Goal: Information Seeking & Learning: Stay updated

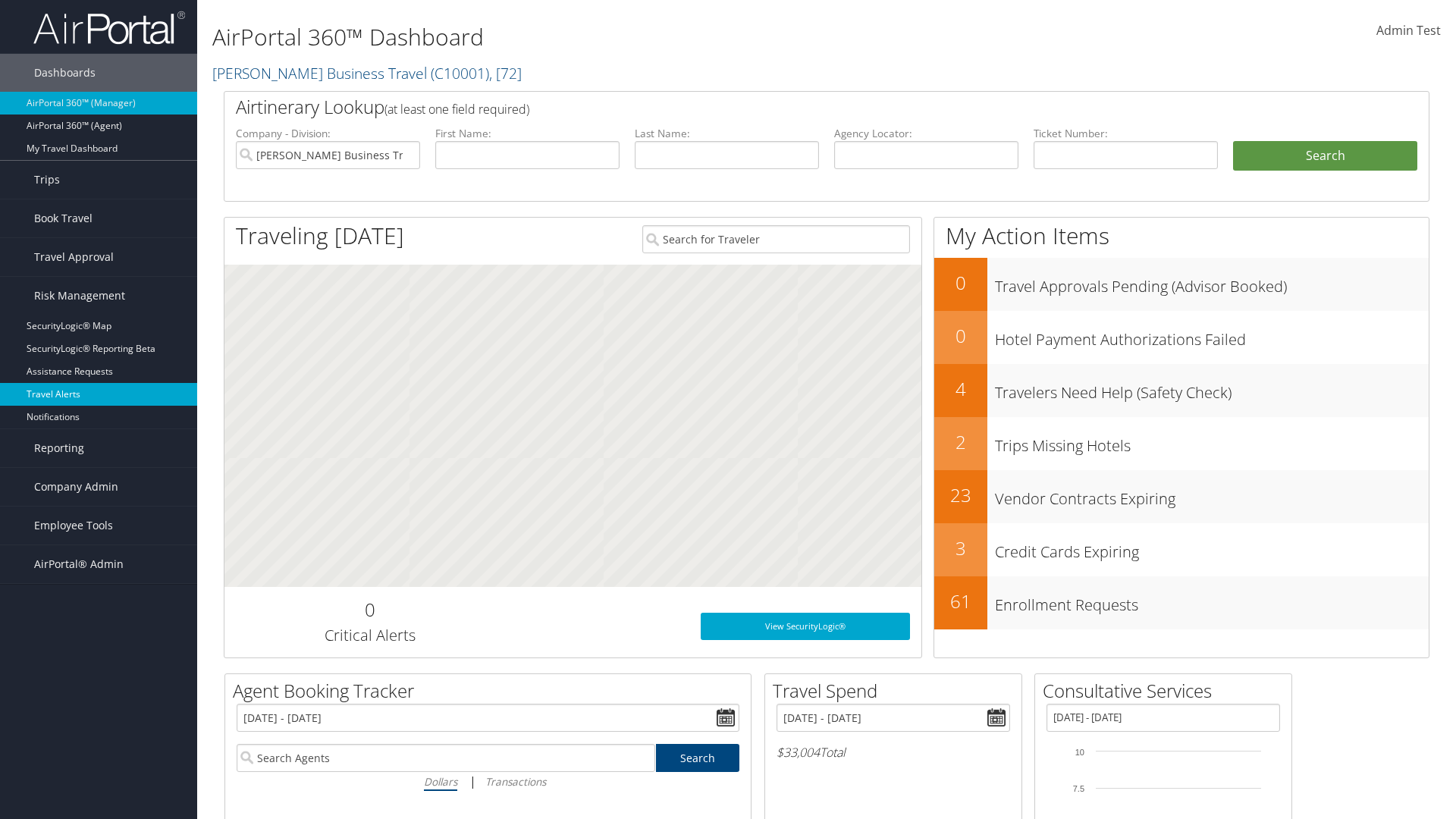
click at [99, 394] on link "Travel Alerts" at bounding box center [98, 394] width 197 height 23
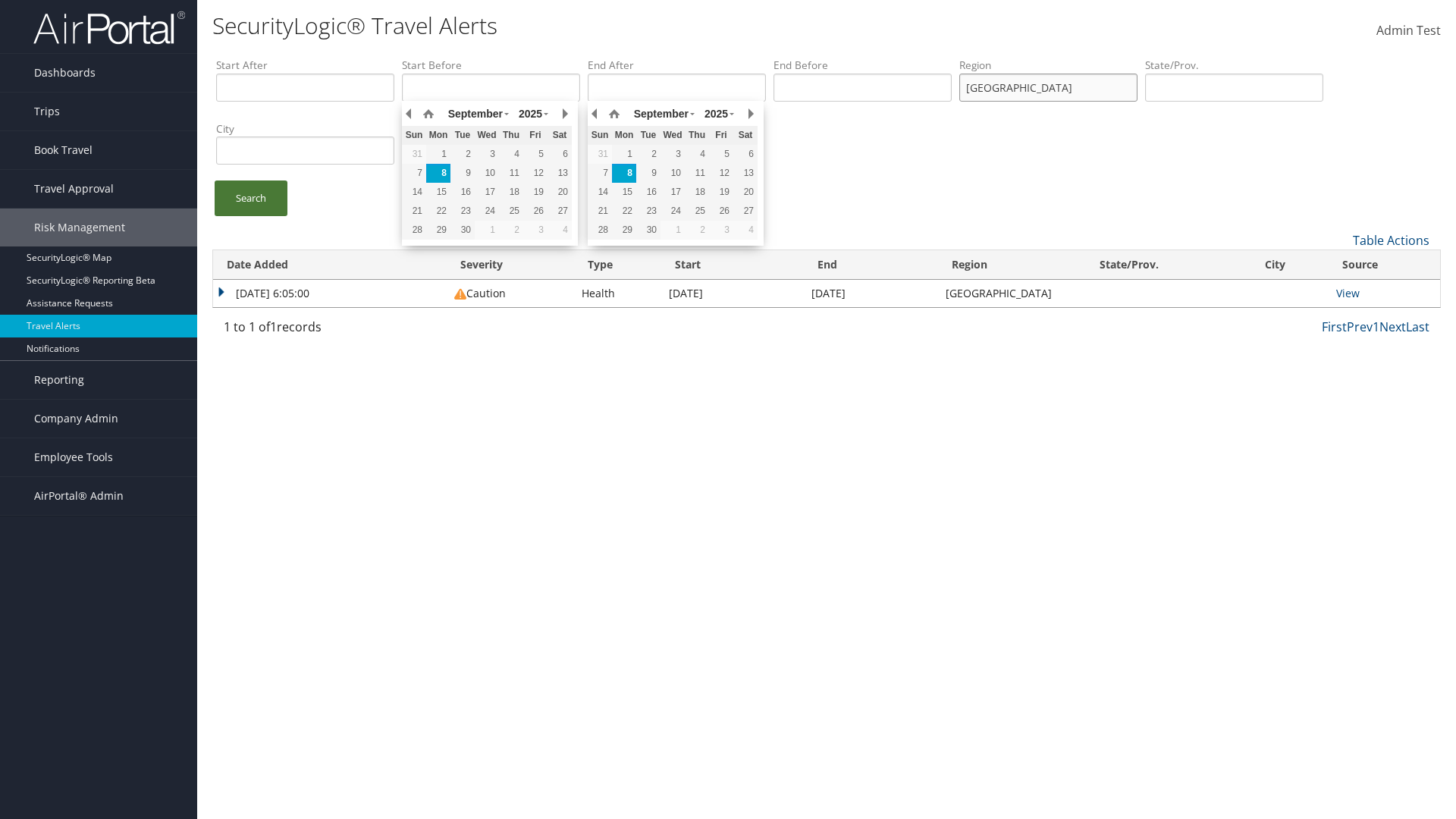
type input "[GEOGRAPHIC_DATA]"
click at [251, 198] on link "Search" at bounding box center [251, 198] width 73 height 36
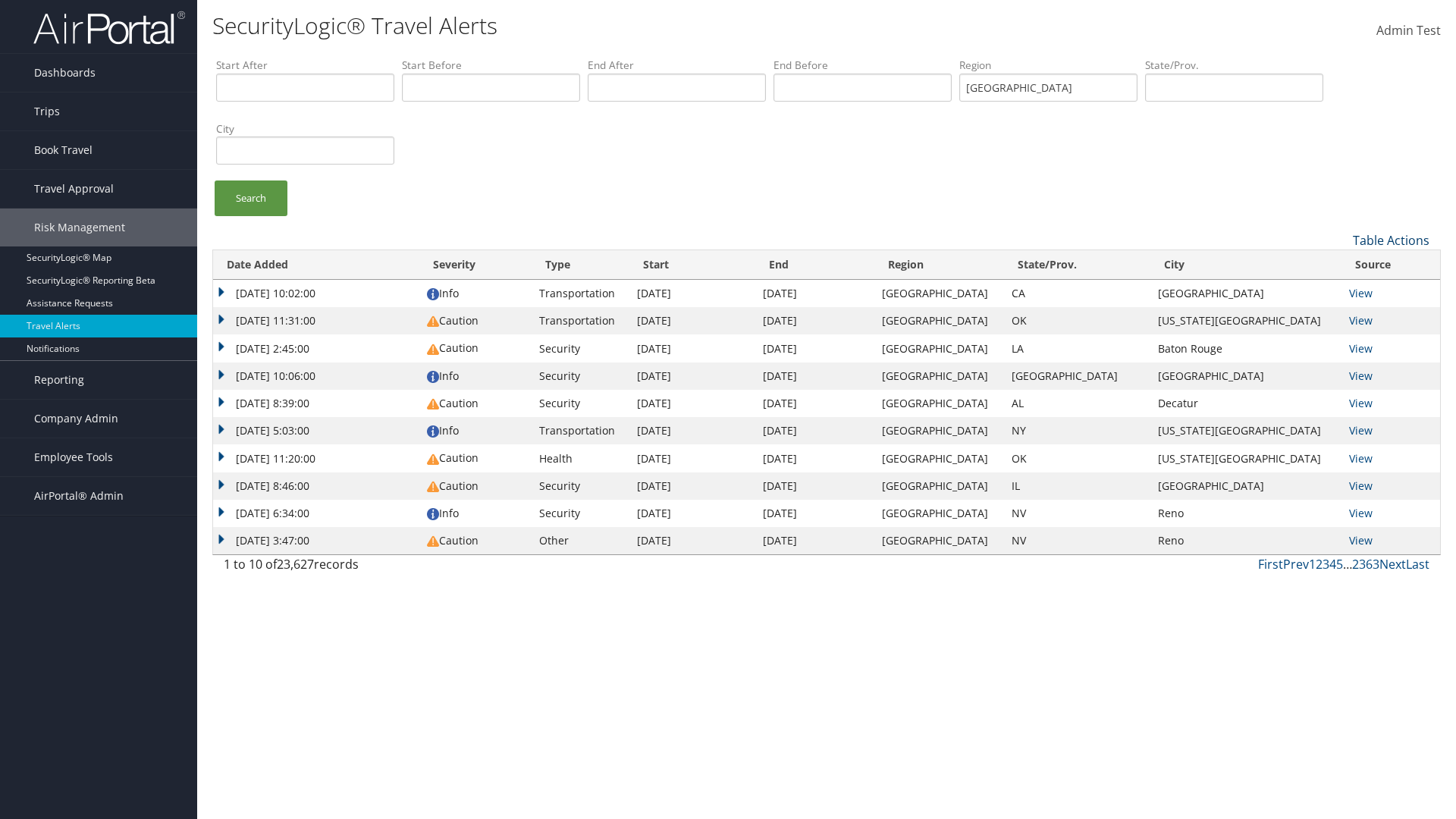
click at [1391, 240] on link "Table Actions" at bounding box center [1391, 240] width 76 height 16
click at [1340, 289] on link "Column Visibility" at bounding box center [1340, 289] width 199 height 26
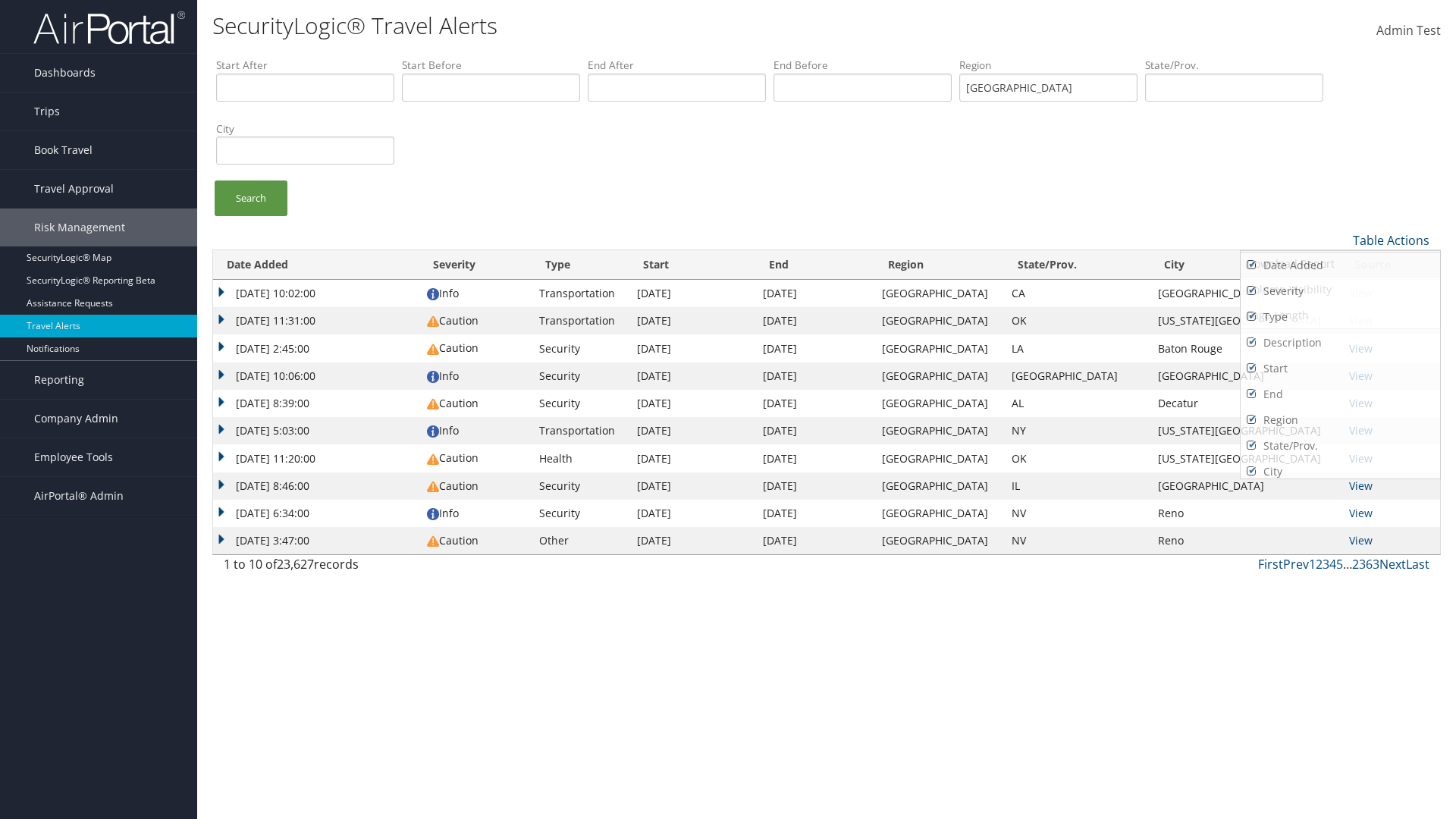
click at [1340, 264] on link "Date Added" at bounding box center [1340, 265] width 199 height 26
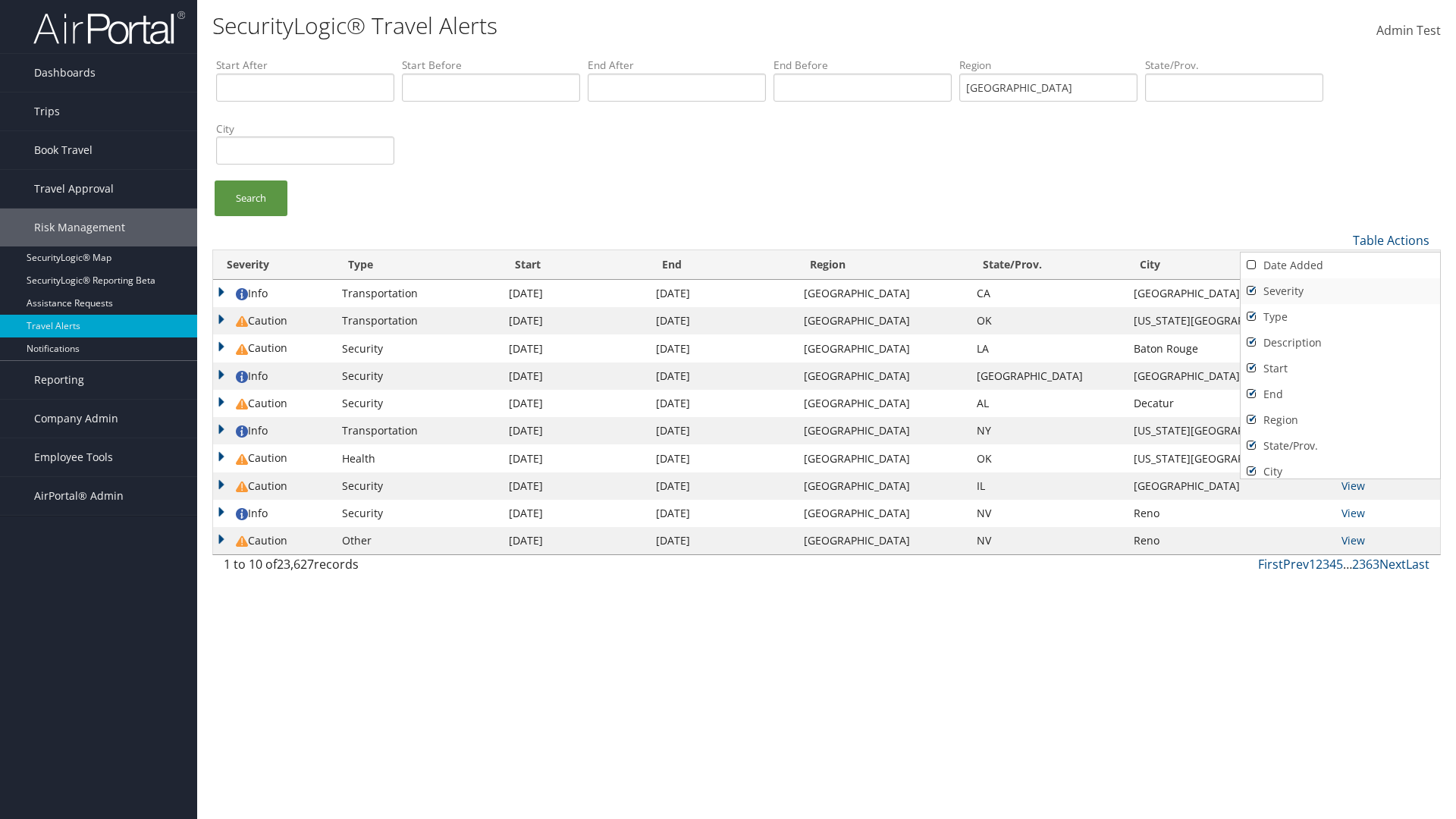
click at [1340, 290] on link "Severity" at bounding box center [1340, 291] width 199 height 26
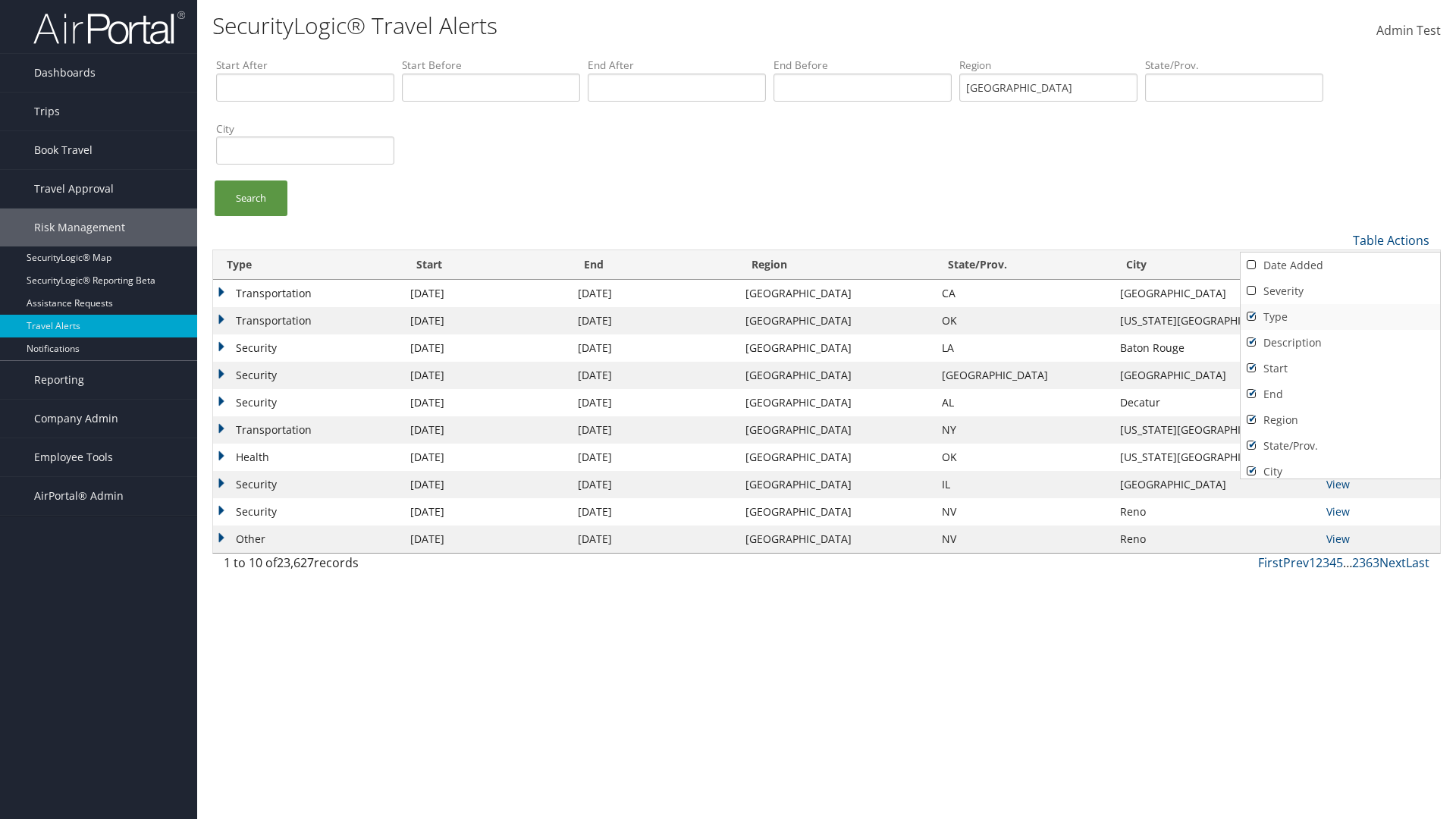
click at [1340, 317] on link "Type" at bounding box center [1340, 317] width 199 height 26
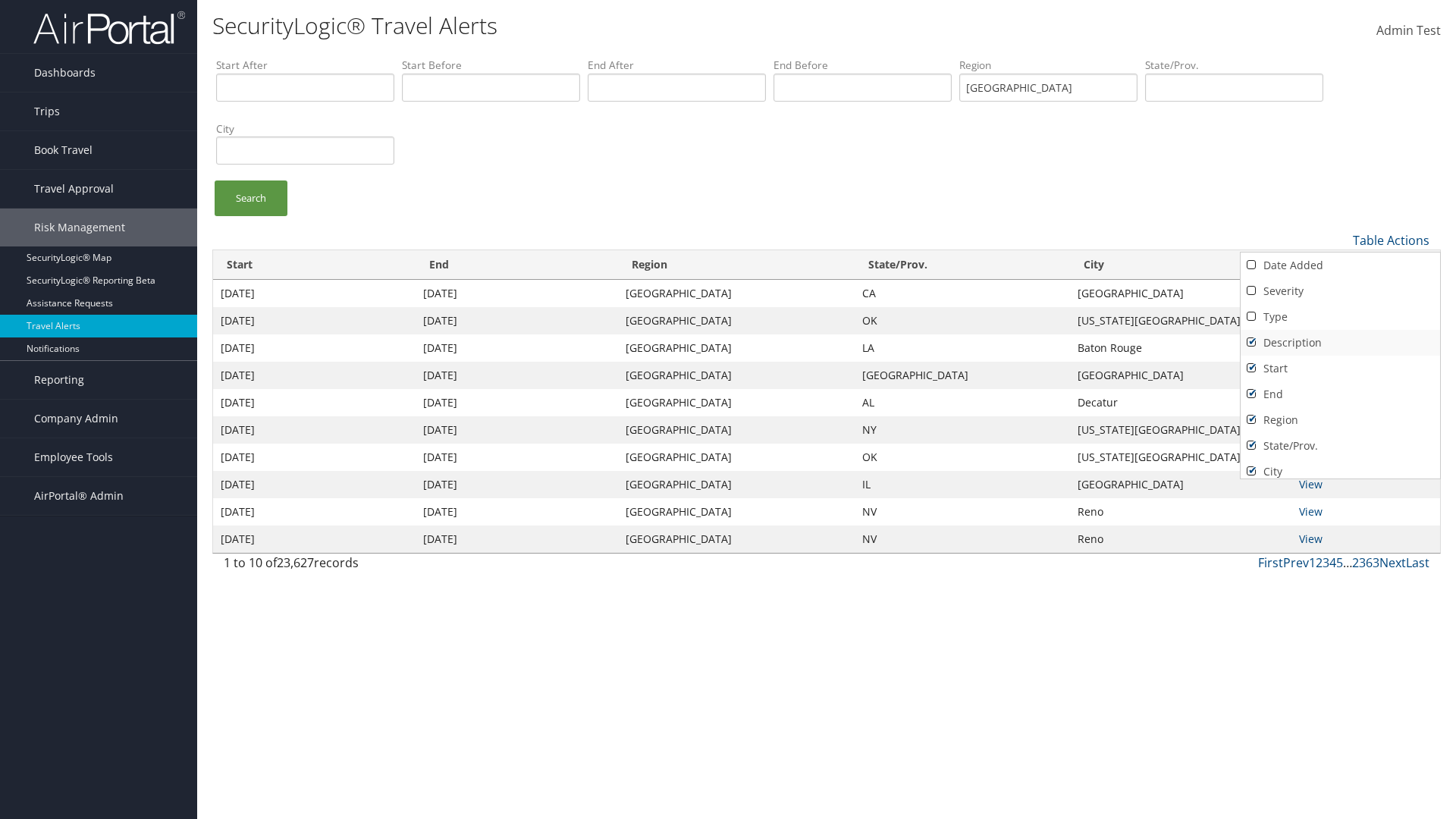
click at [1340, 342] on link "Description" at bounding box center [1340, 342] width 199 height 26
click at [1340, 368] on link "Start" at bounding box center [1340, 368] width 199 height 26
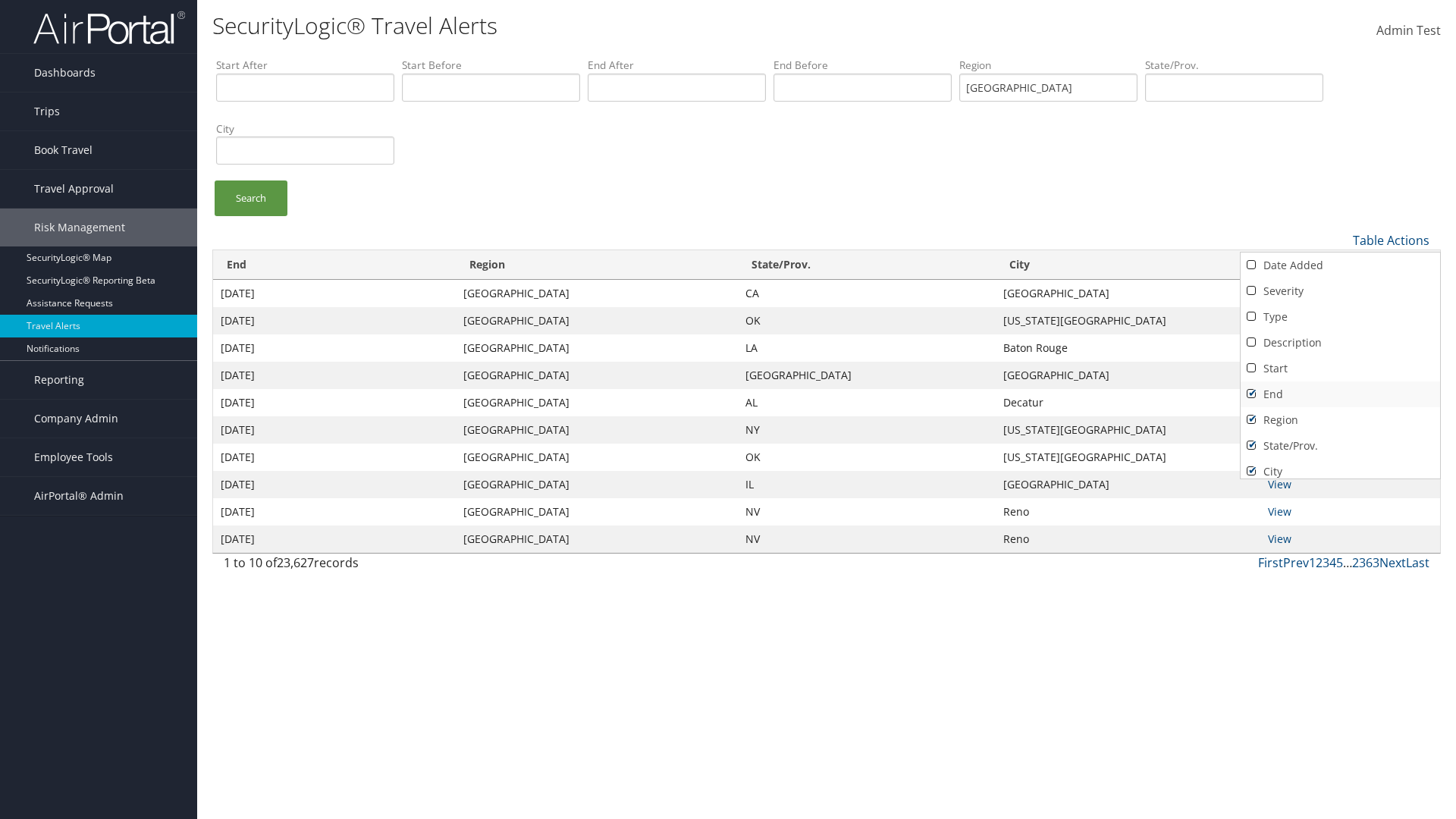
click at [1340, 394] on link "End" at bounding box center [1340, 394] width 199 height 26
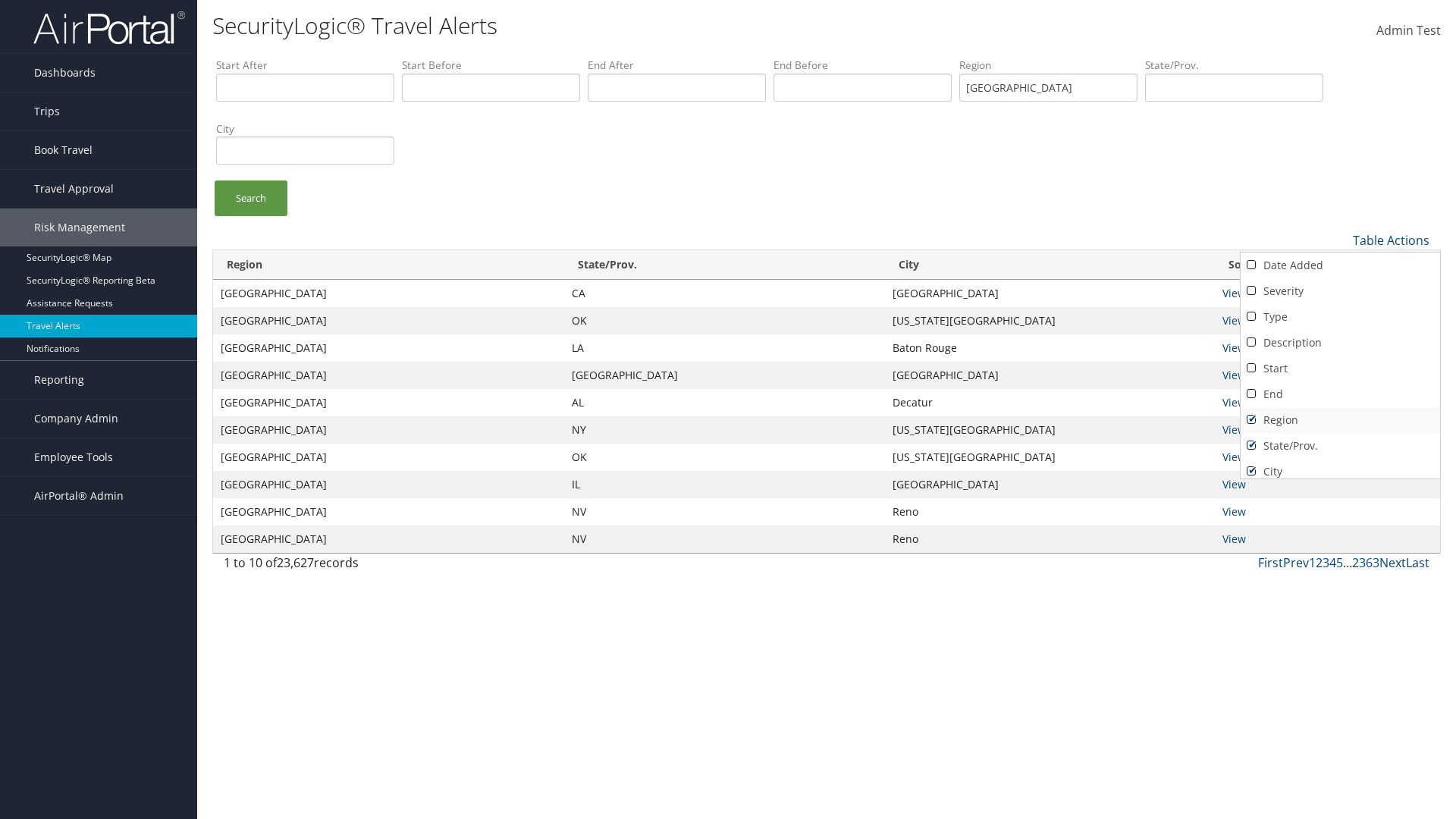
click at [1340, 419] on link "Region" at bounding box center [1340, 419] width 199 height 26
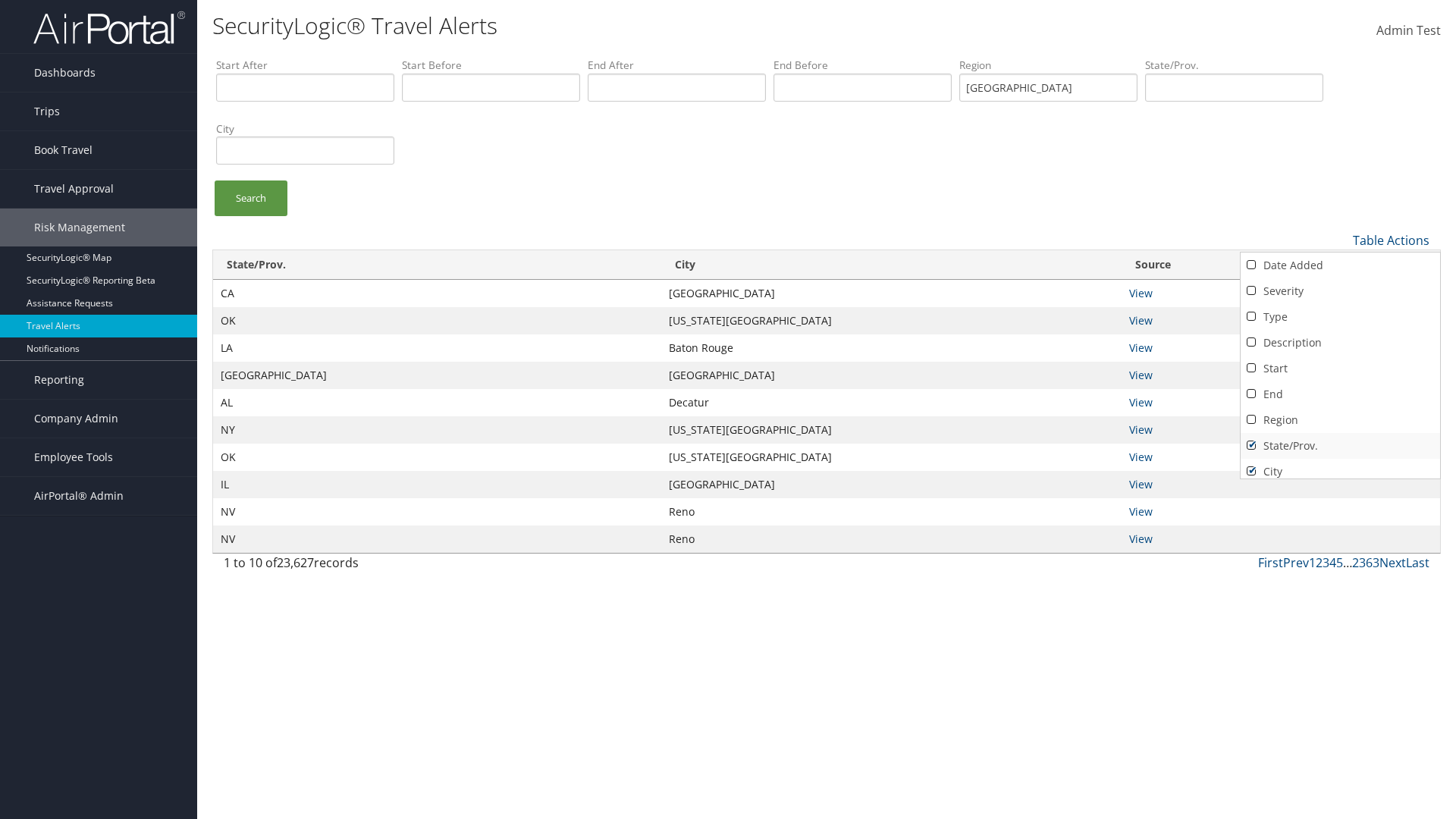
click at [1340, 445] on link "State/Prov." at bounding box center [1340, 446] width 199 height 26
click at [1340, 465] on link "City" at bounding box center [1340, 471] width 199 height 26
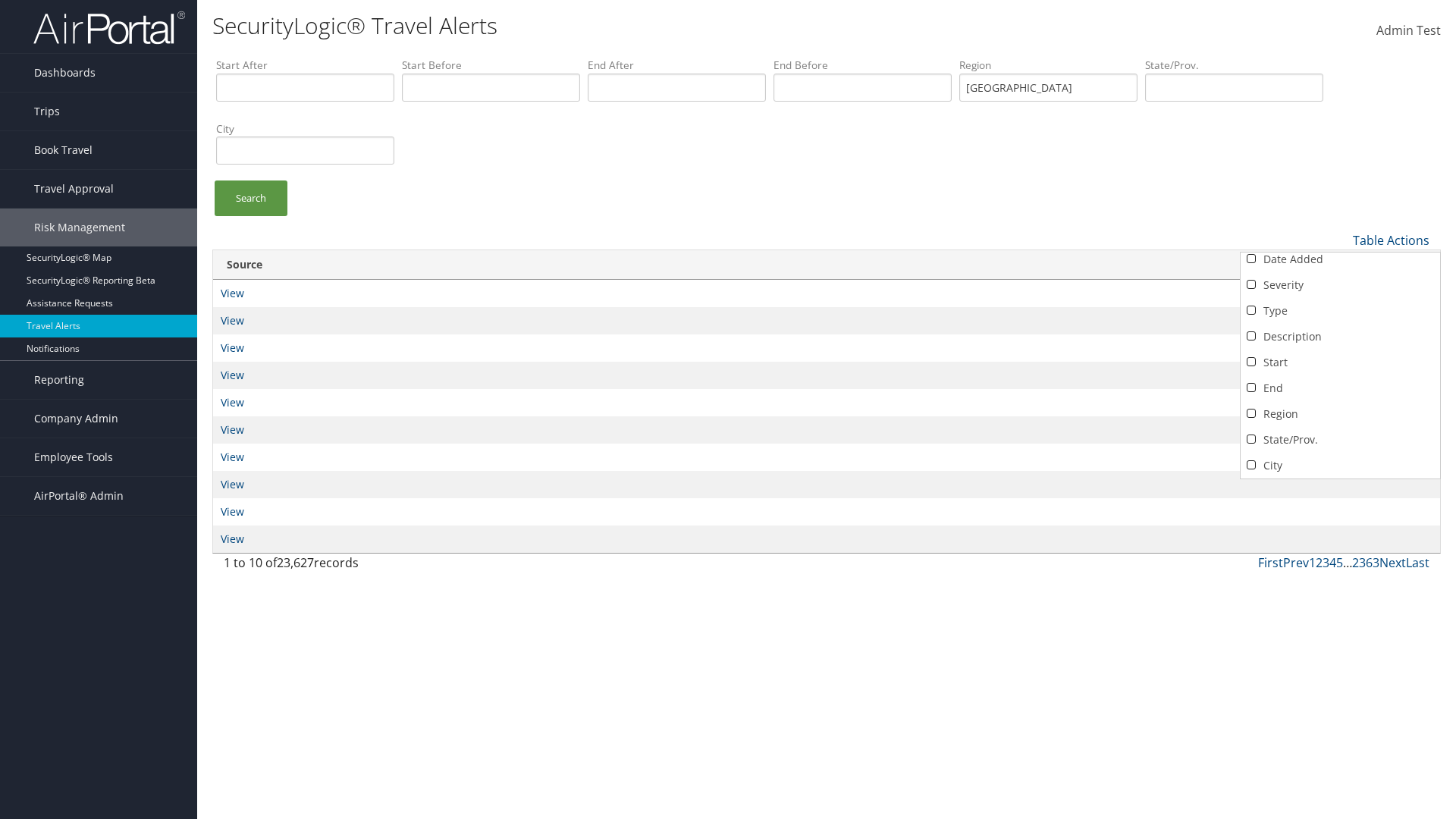
click at [1340, 478] on link "Source" at bounding box center [1340, 491] width 199 height 26
